Goal: Navigation & Orientation: Find specific page/section

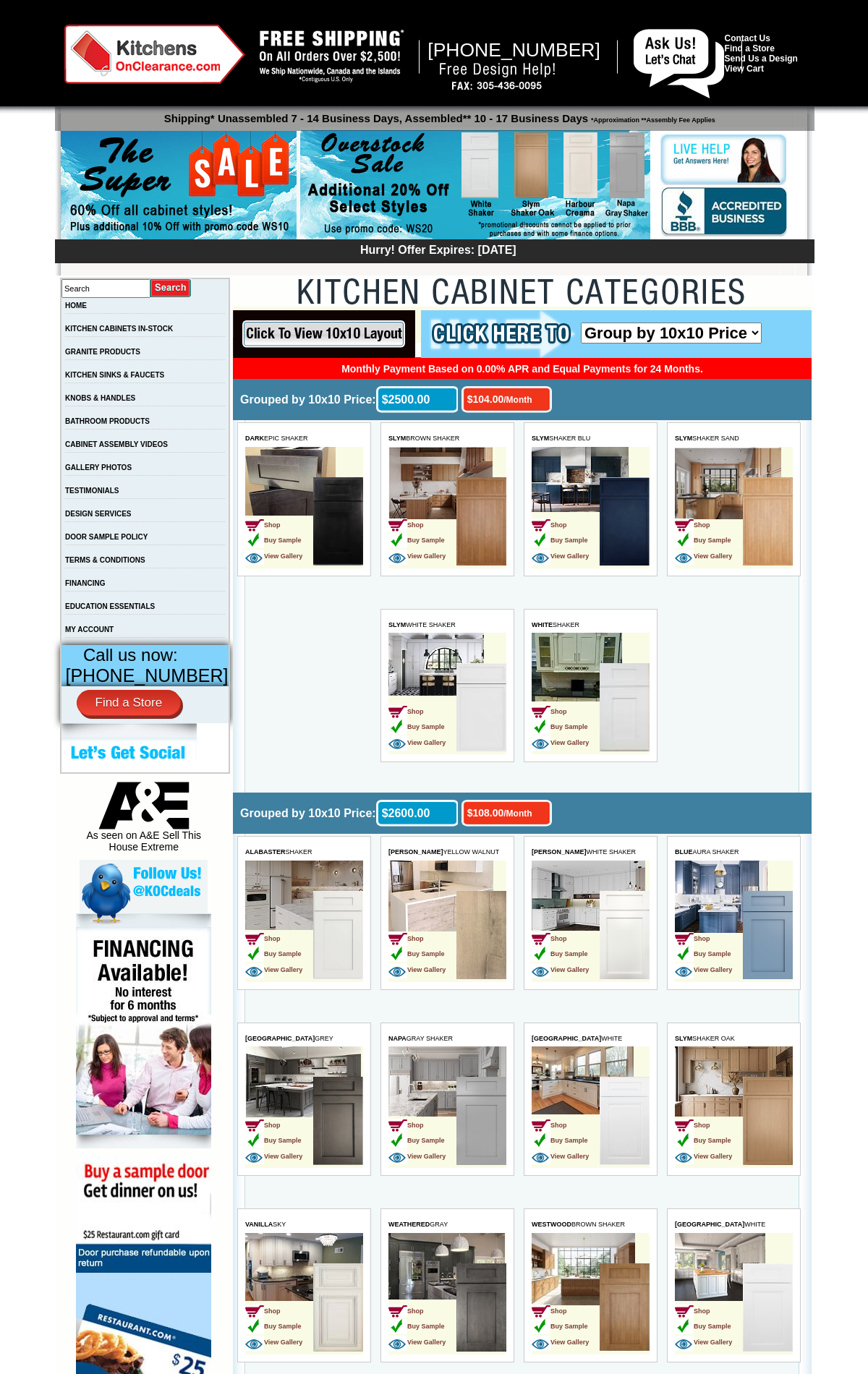
scroll to position [4184, 0]
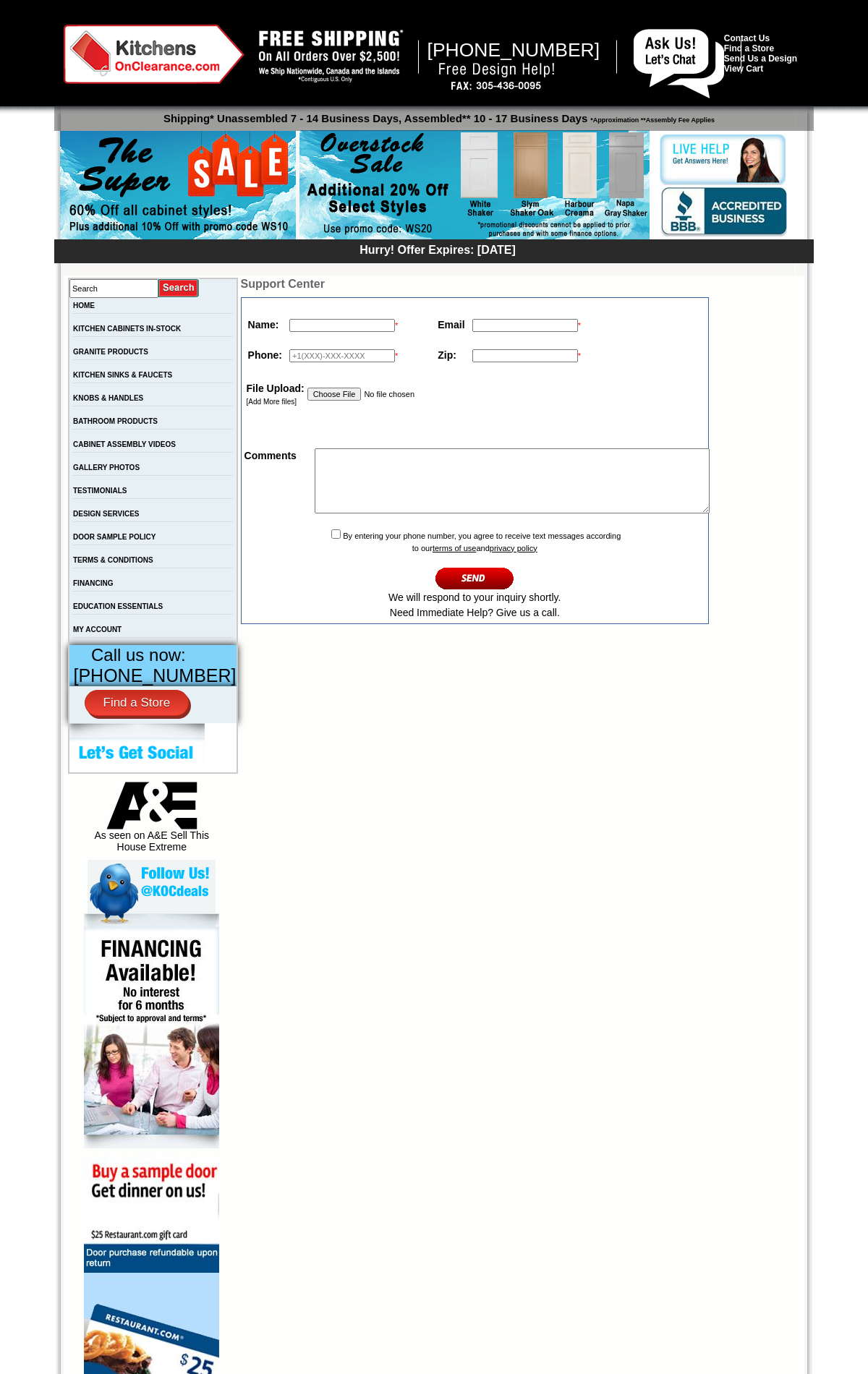
scroll to position [192, 0]
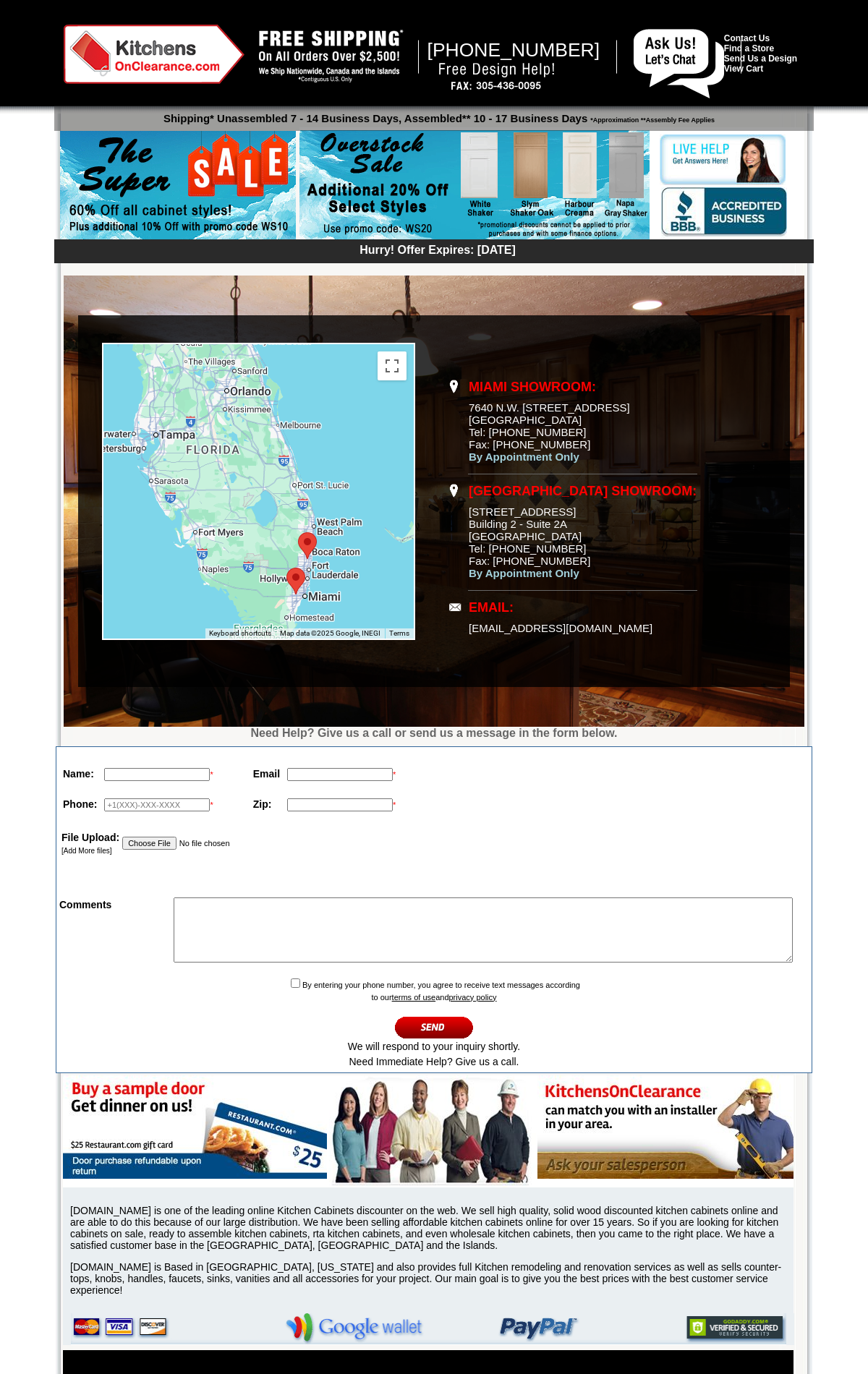
scroll to position [149, 0]
